Goal: Task Accomplishment & Management: Manage account settings

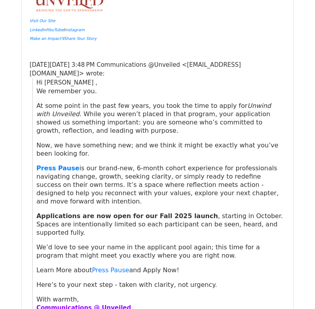
scroll to position [1150, 0]
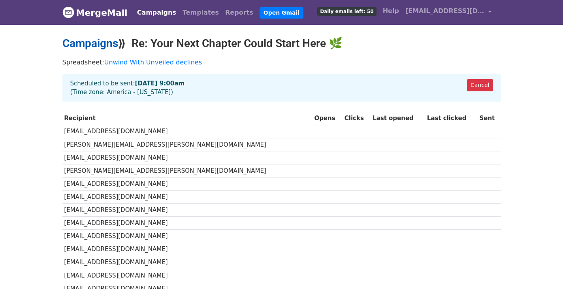
click at [92, 42] on link "Campaigns" at bounding box center [90, 43] width 56 height 13
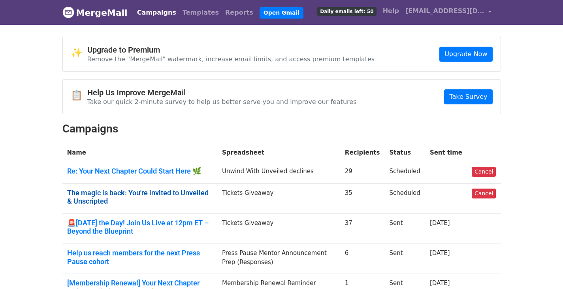
click at [92, 197] on link "The magic is back: You're invited to Unveiled & Unscripted" at bounding box center [140, 196] width 146 height 17
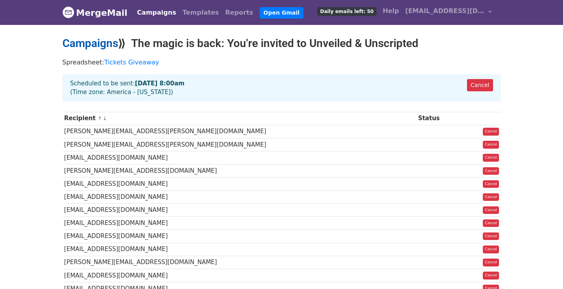
click at [84, 45] on link "Campaigns" at bounding box center [90, 43] width 56 height 13
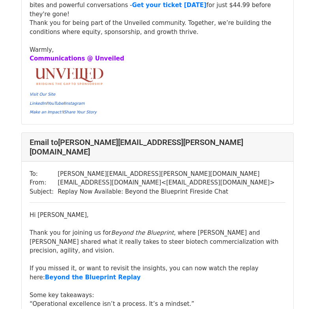
scroll to position [4232, 0]
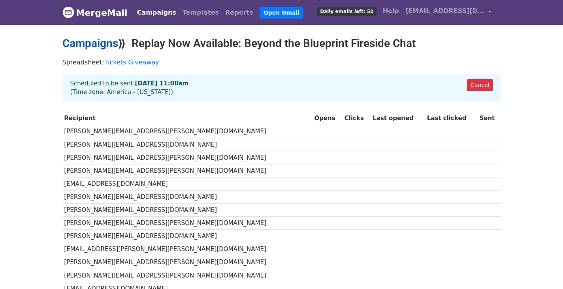
click at [100, 44] on link "Campaigns" at bounding box center [90, 43] width 56 height 13
